Goal: Task Accomplishment & Management: Use online tool/utility

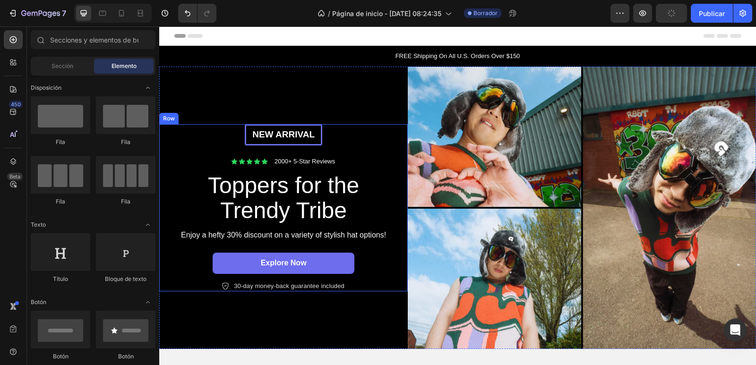
click at [269, 141] on div "New arrival Text Block Row" at bounding box center [284, 134] width 78 height 21
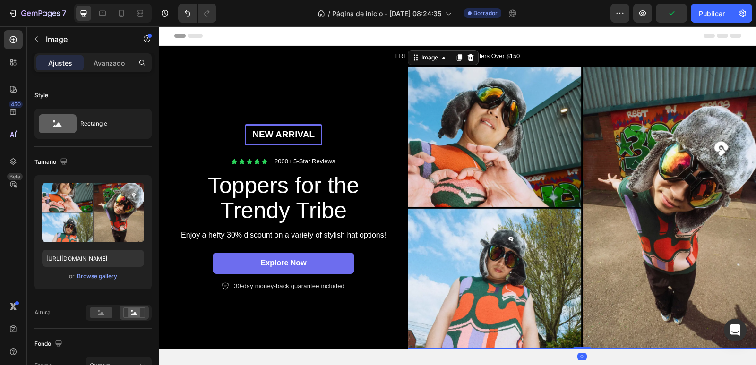
click at [429, 128] on img at bounding box center [582, 208] width 348 height 283
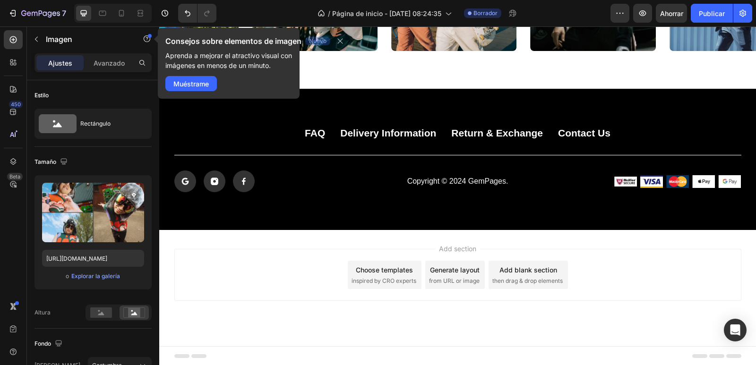
scroll to position [2708, 0]
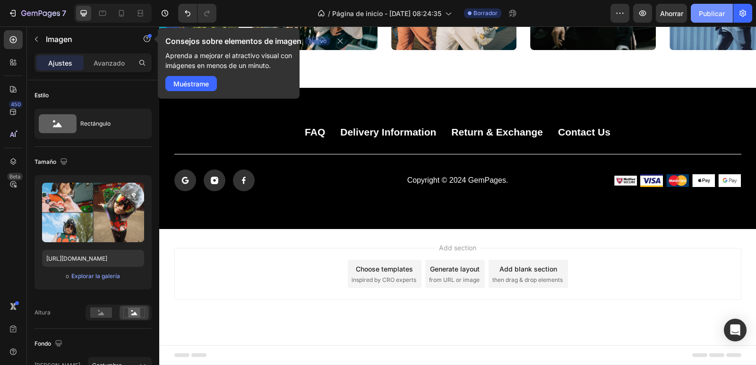
click at [727, 10] on button "Publicar" at bounding box center [712, 13] width 42 height 19
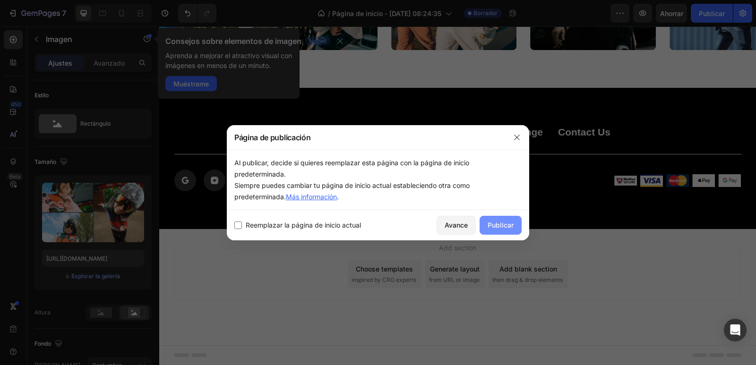
click at [495, 222] on font "Publicar" at bounding box center [501, 225] width 26 height 8
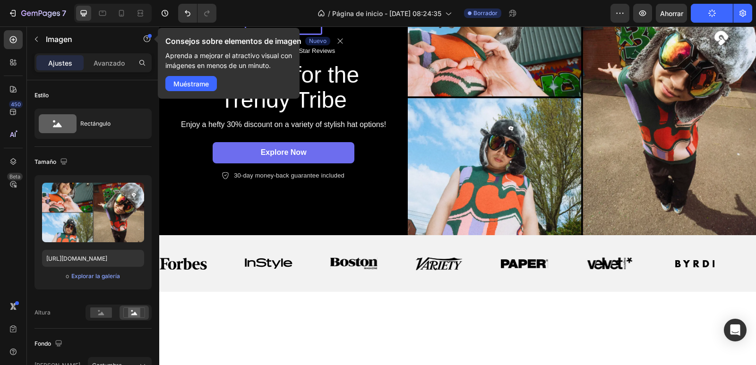
scroll to position [0, 0]
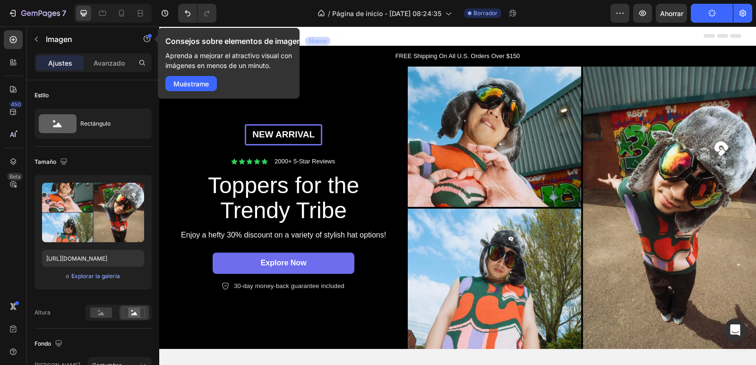
click at [194, 94] on div "Consejos sobre elementos de imagen Nuevo Aprenda a mejorar el atractivo visual …" at bounding box center [229, 63] width 142 height 71
click at [194, 87] on font "Muéstrame" at bounding box center [190, 84] width 35 height 8
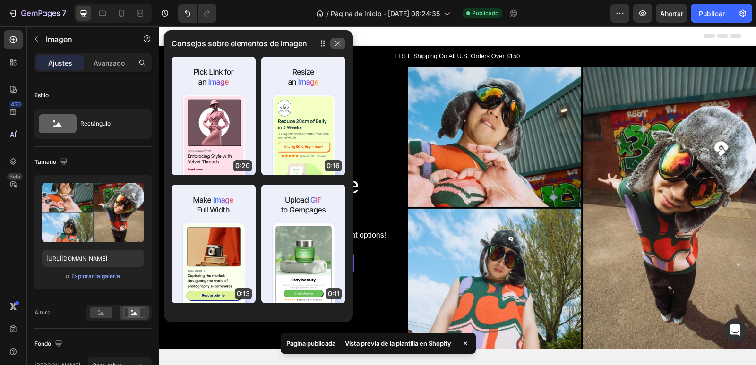
click at [337, 41] on icon "button" at bounding box center [338, 44] width 8 height 8
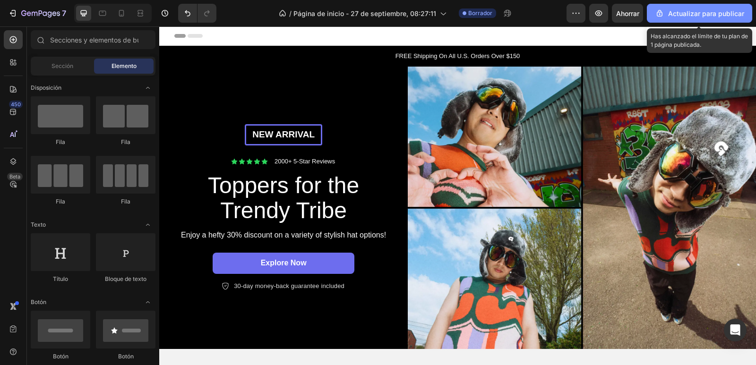
click at [693, 17] on font "Actualizar para publicar" at bounding box center [706, 13] width 76 height 8
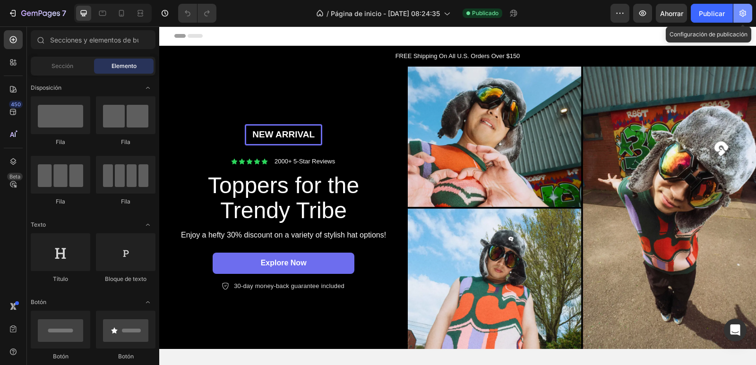
click at [742, 17] on icon "button" at bounding box center [742, 13] width 9 height 9
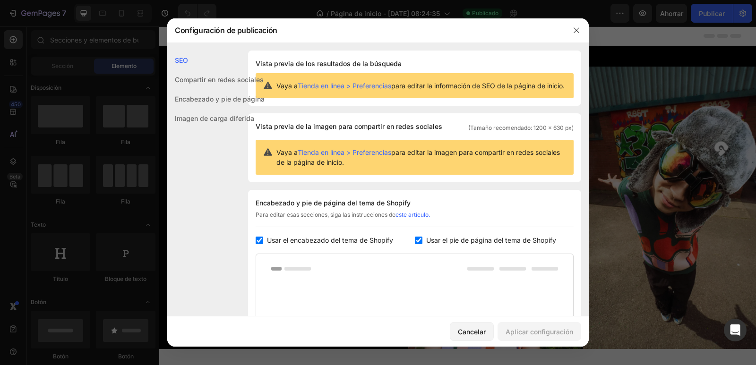
click at [338, 156] on font "Tienda en línea > Preferencias" at bounding box center [345, 152] width 94 height 8
